Goal: Task Accomplishment & Management: Manage account settings

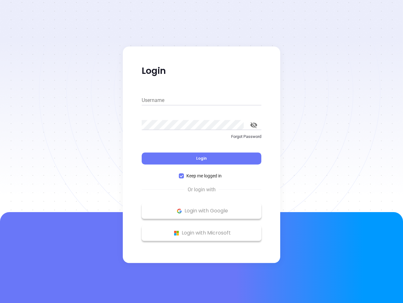
click at [202, 151] on div "Login" at bounding box center [202, 155] width 120 height 20
click at [202, 100] on input "Username" at bounding box center [202, 100] width 120 height 10
click at [254, 125] on icon "toggle password visibility" at bounding box center [254, 125] width 7 height 6
click at [202, 158] on span "Login" at bounding box center [201, 157] width 11 height 5
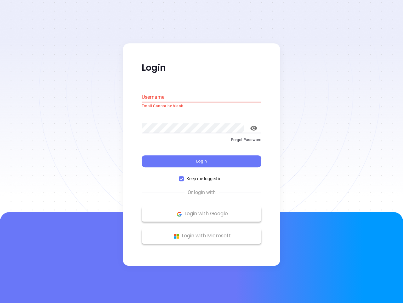
click at [202, 176] on span "Keep me logged in" at bounding box center [204, 178] width 40 height 7
click at [184, 176] on input "Keep me logged in" at bounding box center [181, 178] width 5 height 5
checkbox input "false"
click at [202, 211] on p "Login with Google" at bounding box center [201, 213] width 113 height 9
click at [202, 233] on p "Login with Microsoft" at bounding box center [201, 235] width 113 height 9
